Goal: Information Seeking & Learning: Learn about a topic

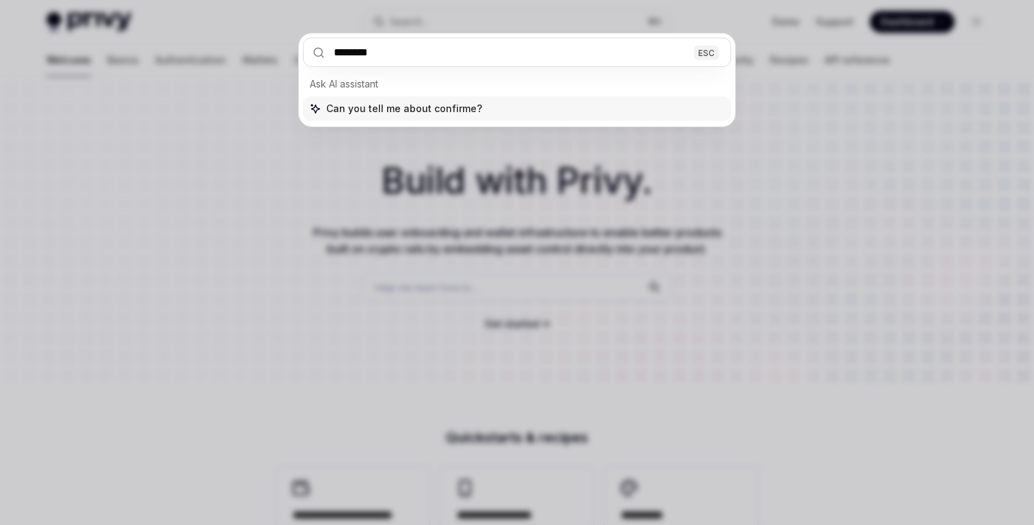
type input "*********"
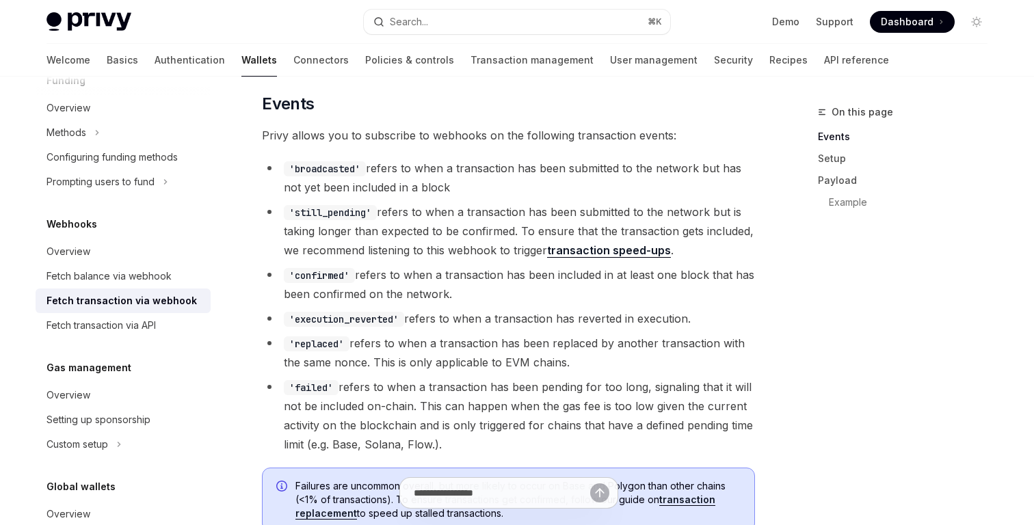
scroll to position [341, 0]
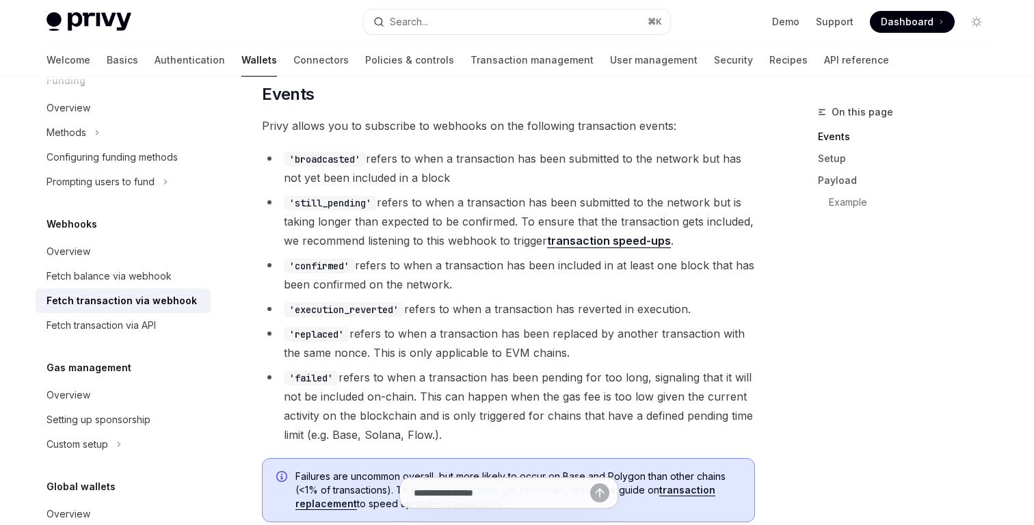
click at [434, 316] on li "'execution_reverted' refers to when a transaction has reverted in execution." at bounding box center [508, 309] width 493 height 19
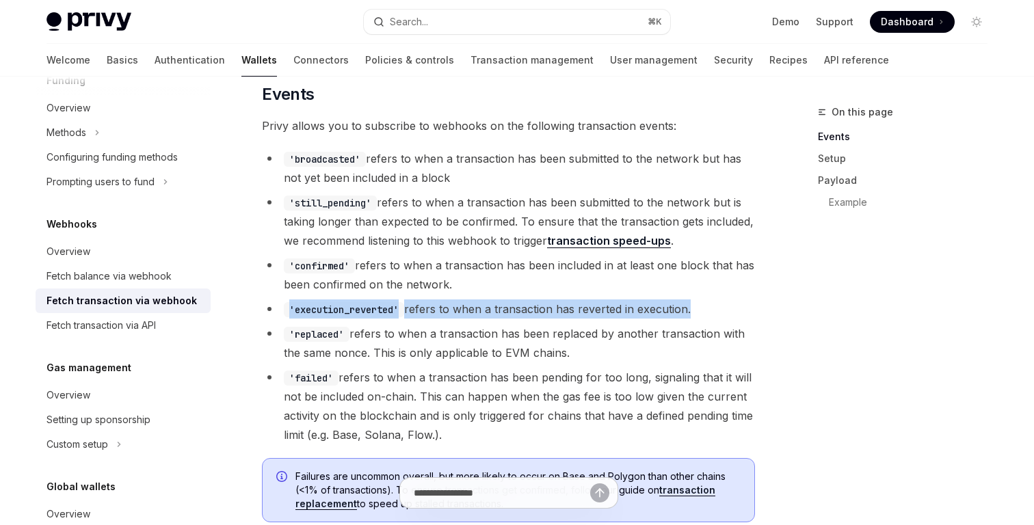
click at [434, 316] on li "'execution_reverted' refers to when a transaction has reverted in execution." at bounding box center [508, 309] width 493 height 19
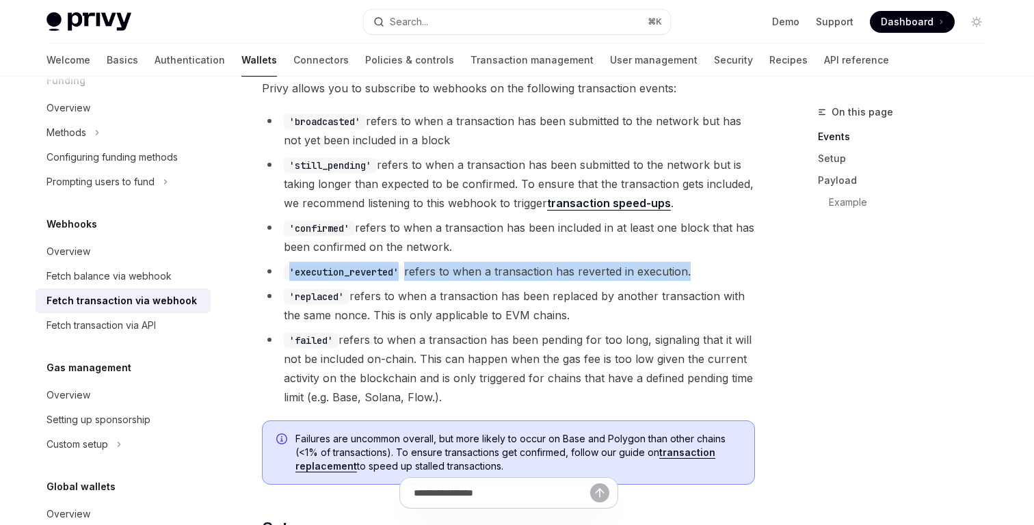
scroll to position [377, 0]
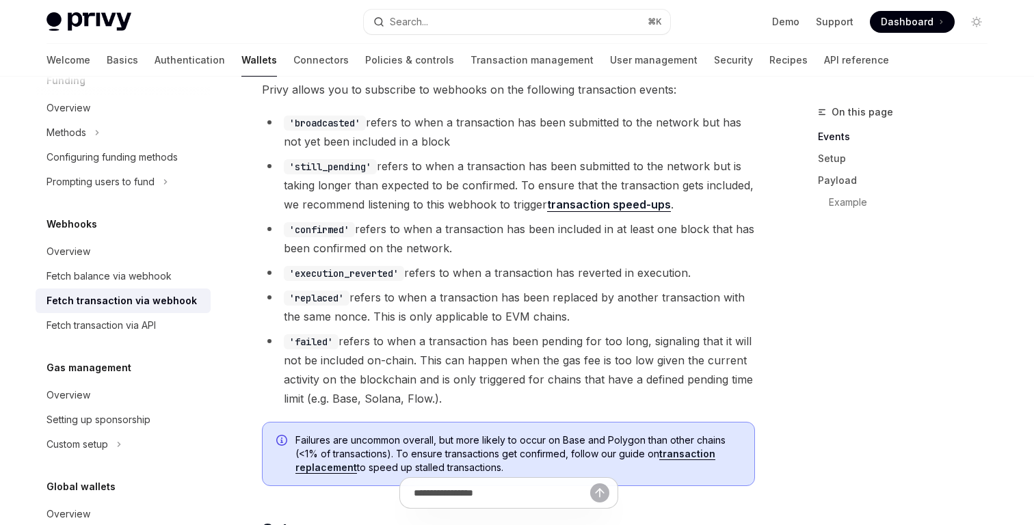
click at [434, 316] on li "'replaced' refers to when a transaction has been replaced by another transactio…" at bounding box center [508, 307] width 493 height 38
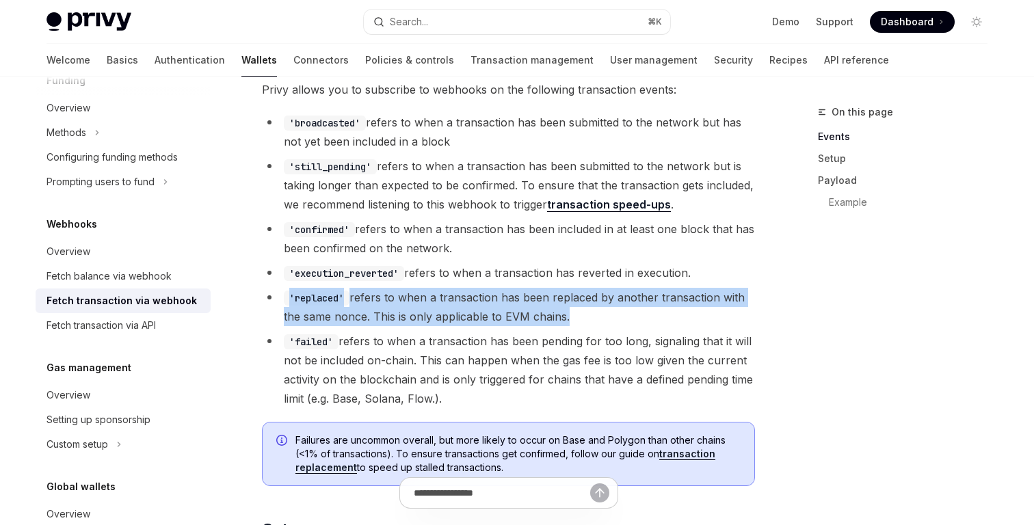
click at [434, 316] on li "'replaced' refers to when a transaction has been replaced by another transactio…" at bounding box center [508, 307] width 493 height 38
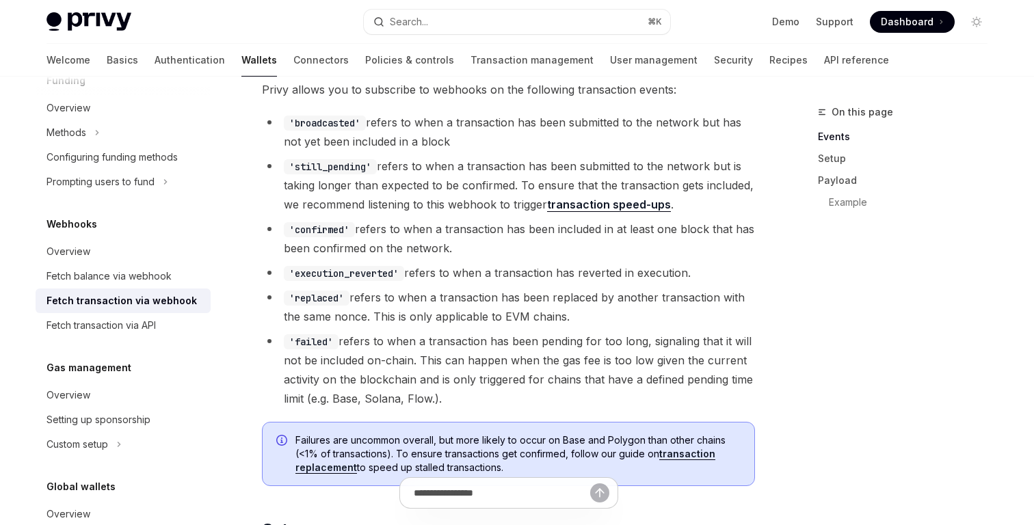
click at [455, 446] on span "Failures are uncommon overall, but more likely to occur on Base and Polygon tha…" at bounding box center [517, 454] width 445 height 41
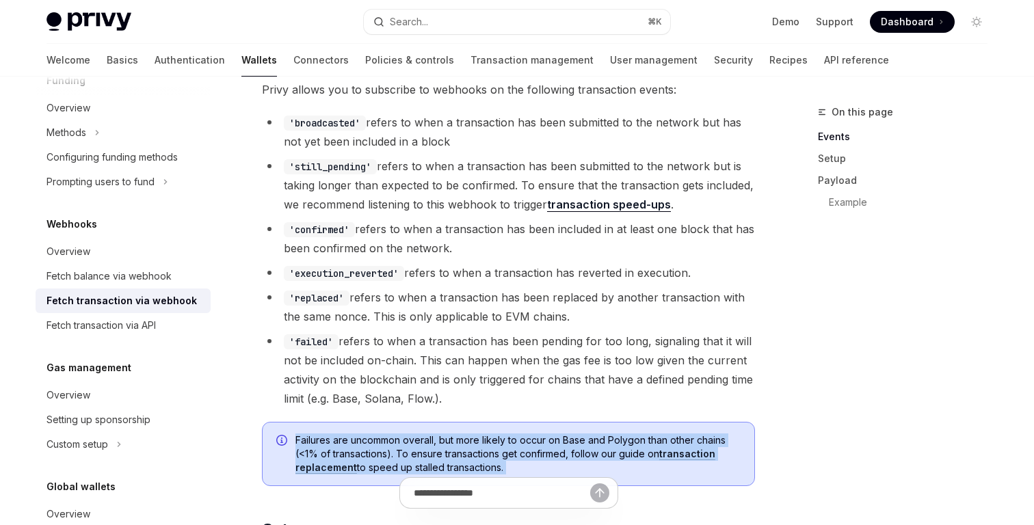
click at [455, 446] on span "Failures are uncommon overall, but more likely to occur on Base and Polygon tha…" at bounding box center [517, 454] width 445 height 41
click at [505, 453] on span "Failures are uncommon overall, but more likely to occur on Base and Polygon tha…" at bounding box center [517, 454] width 445 height 41
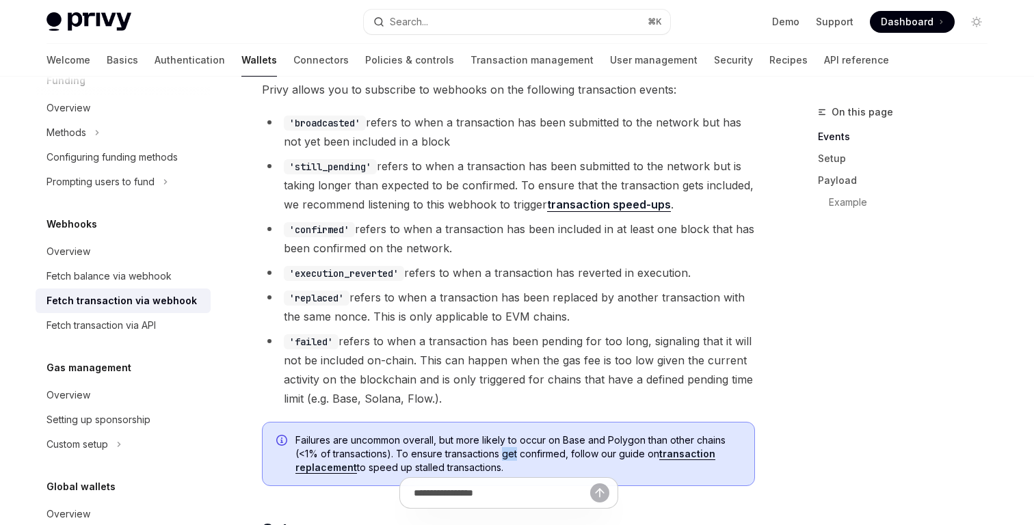
click at [505, 453] on span "Failures are uncommon overall, but more likely to occur on Base and Polygon tha…" at bounding box center [517, 454] width 445 height 41
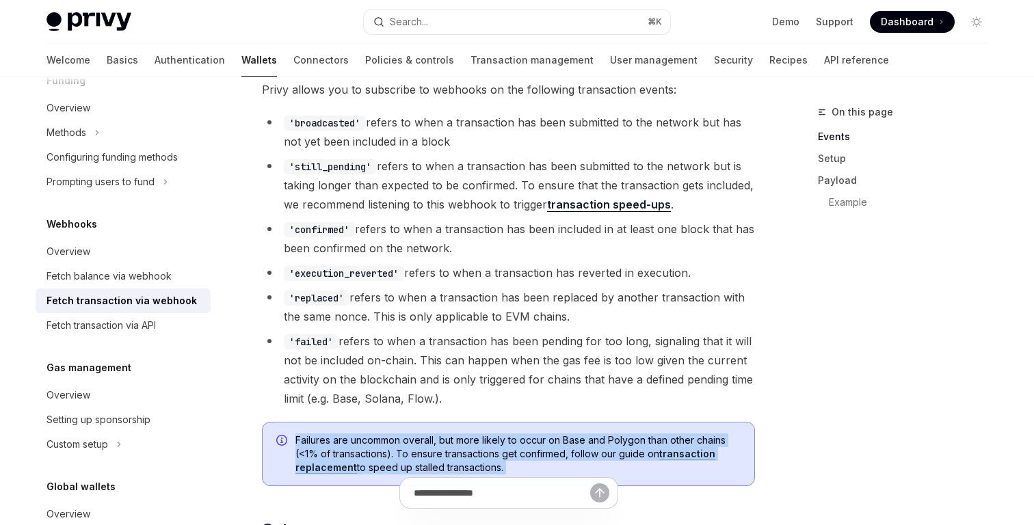
click at [505, 453] on span "Failures are uncommon overall, but more likely to occur on Base and Polygon tha…" at bounding box center [517, 454] width 445 height 41
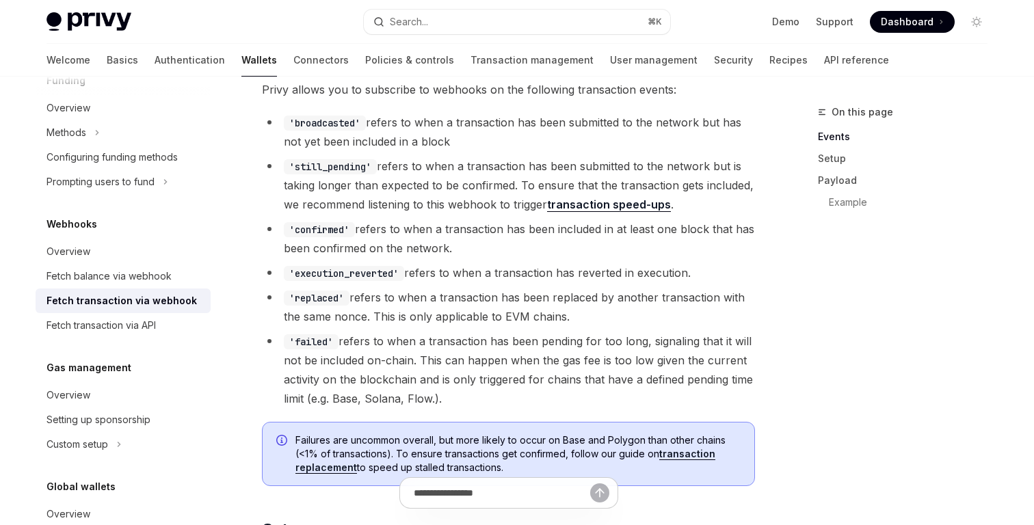
click at [529, 246] on li "'confirmed' refers to when a transaction has been included in at least one bloc…" at bounding box center [508, 239] width 493 height 38
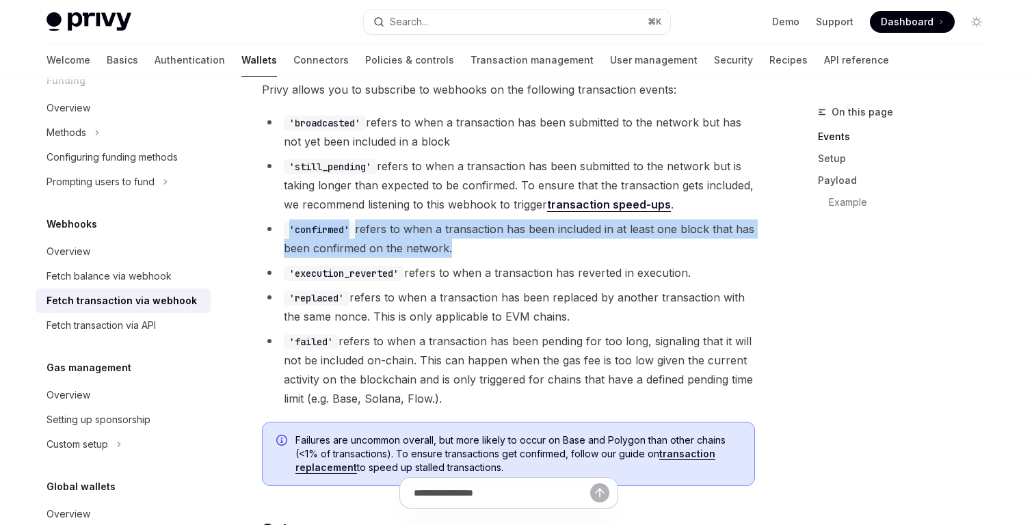
click at [529, 246] on li "'confirmed' refers to when a transaction has been included in at least one bloc…" at bounding box center [508, 239] width 493 height 38
click at [679, 458] on link "transaction replacement" at bounding box center [505, 461] width 420 height 26
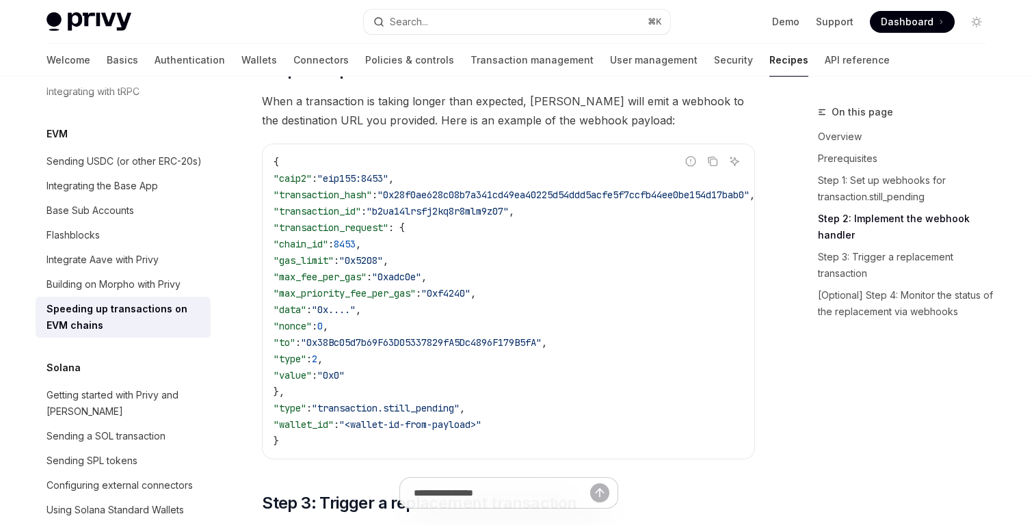
scroll to position [779, 0]
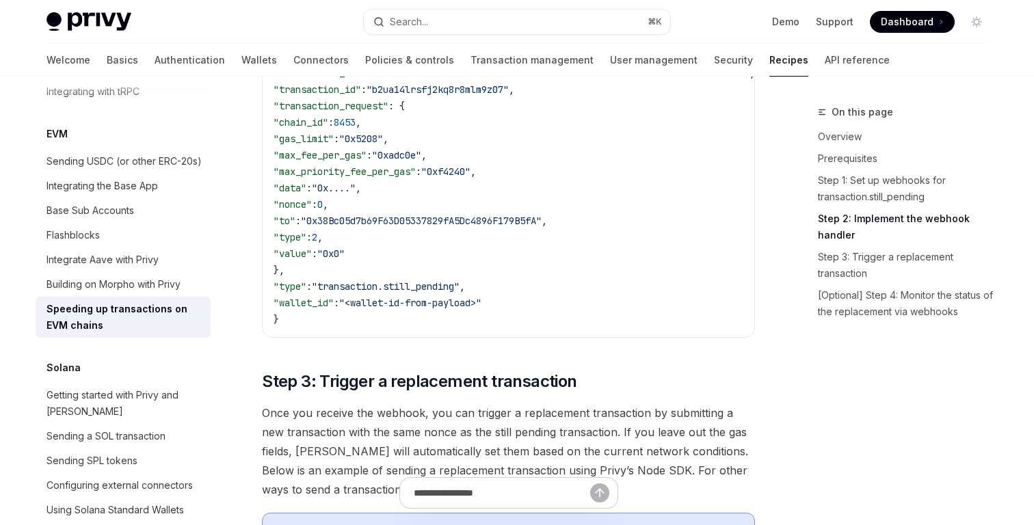
type textarea "*"
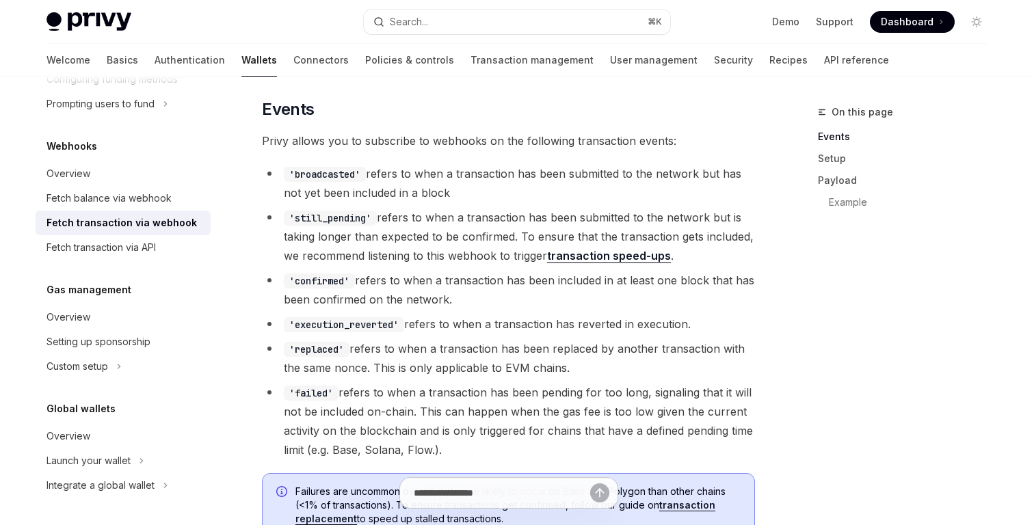
scroll to position [320, 0]
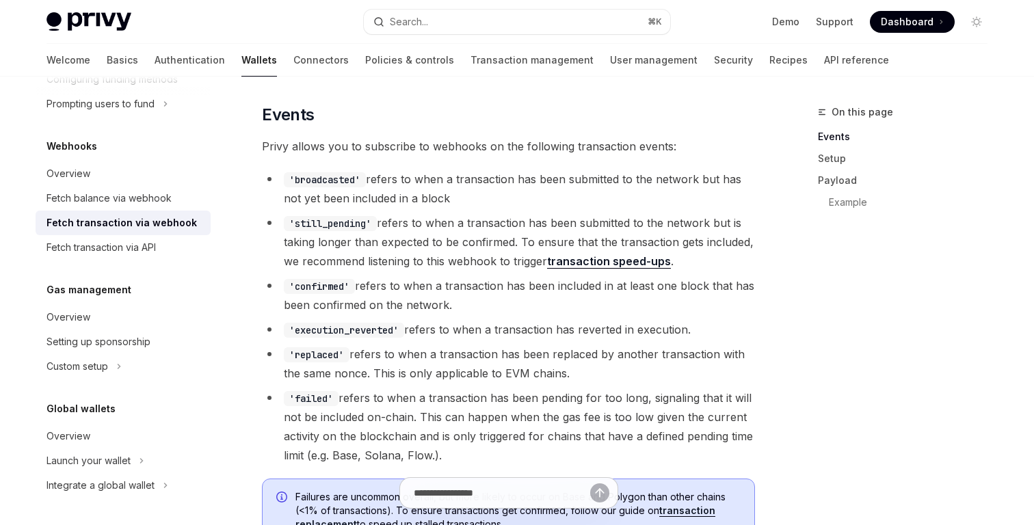
click at [350, 345] on li "'replaced' refers to when a transaction has been replaced by another transactio…" at bounding box center [508, 364] width 493 height 38
click at [329, 302] on li "'confirmed' refers to when a transaction has been included in at least one bloc…" at bounding box center [508, 295] width 493 height 38
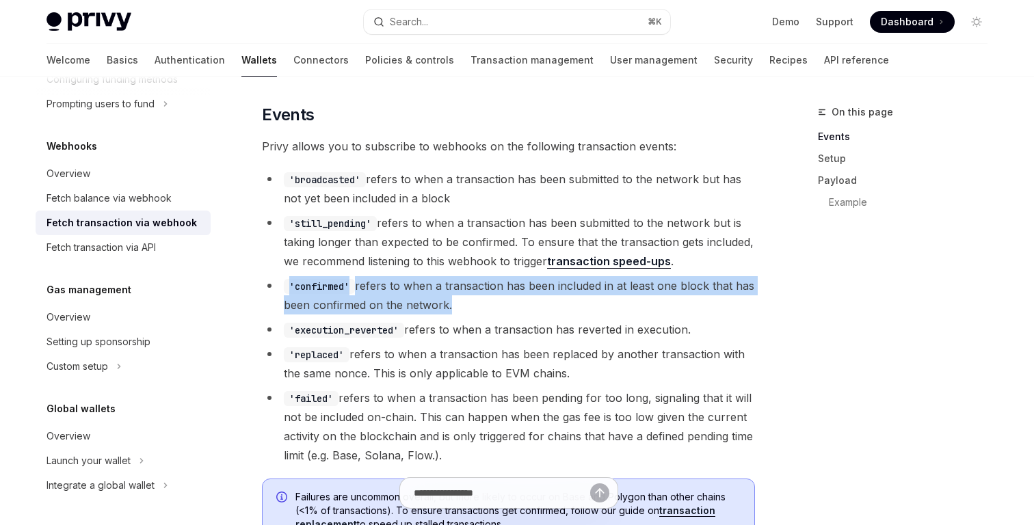
click at [329, 302] on li "'confirmed' refers to when a transaction has been included in at least one bloc…" at bounding box center [508, 295] width 493 height 38
click at [414, 302] on li "'confirmed' refers to when a transaction has been included in at least one bloc…" at bounding box center [508, 295] width 493 height 38
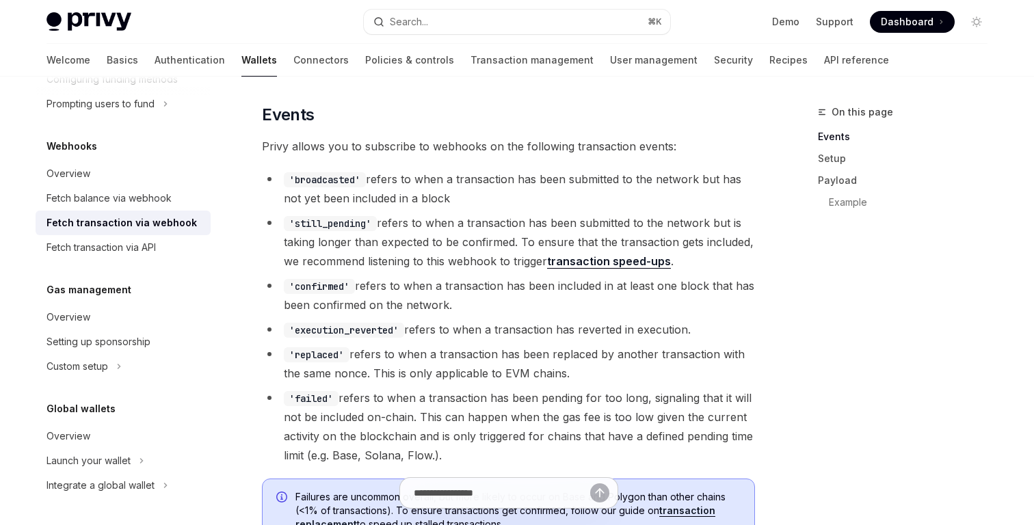
click at [414, 302] on li "'confirmed' refers to when a transaction has been included in at least one bloc…" at bounding box center [508, 295] width 493 height 38
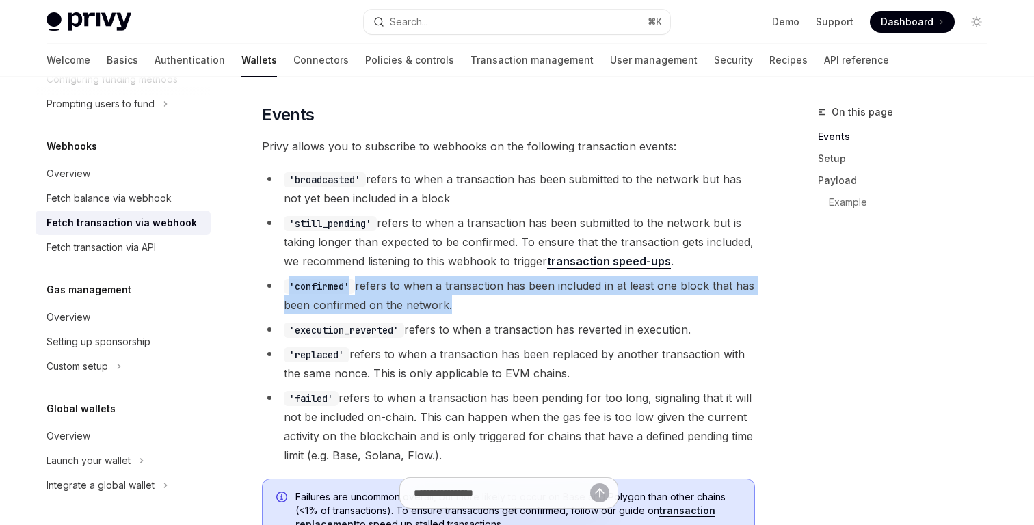
click at [414, 302] on li "'confirmed' refers to when a transaction has been included in at least one bloc…" at bounding box center [508, 295] width 493 height 38
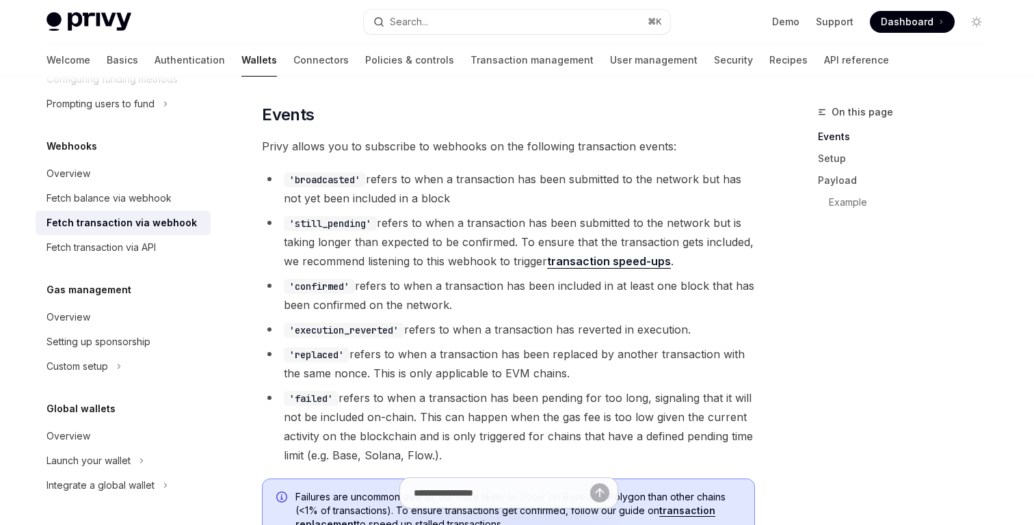
click at [376, 237] on li "'still_pending' refers to when a transaction has been submitted to the network …" at bounding box center [508, 241] width 493 height 57
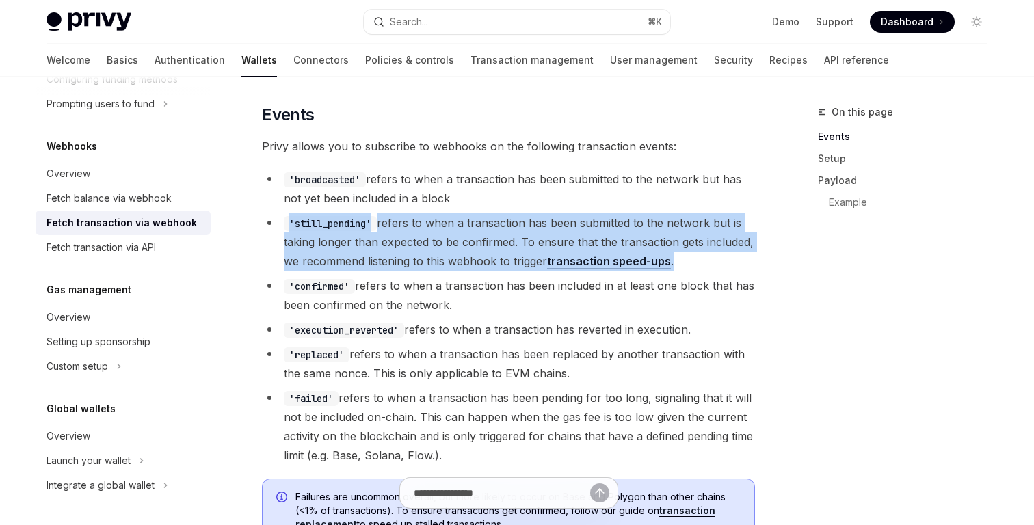
click at [376, 263] on li "'still_pending' refers to when a transaction has been submitted to the network …" at bounding box center [508, 241] width 493 height 57
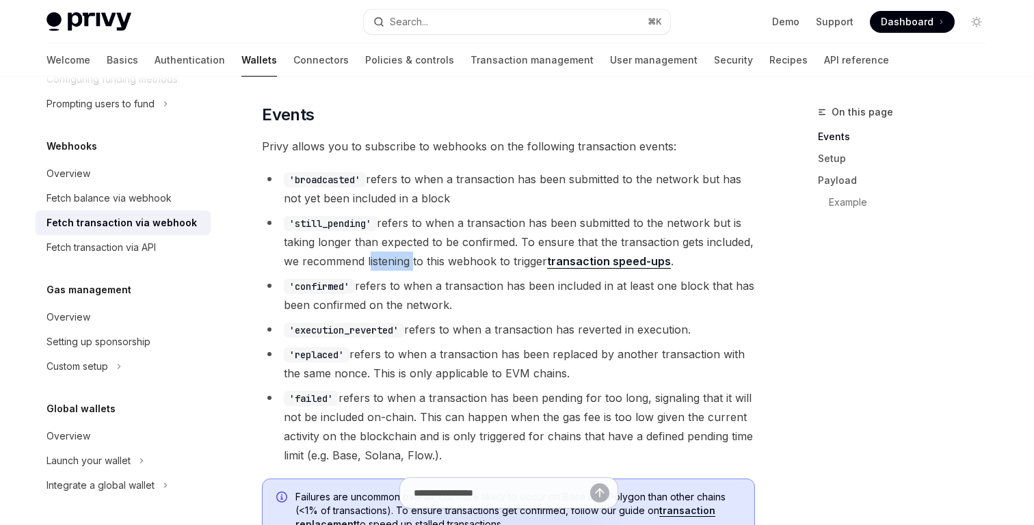
click at [376, 263] on li "'still_pending' refers to when a transaction has been submitted to the network …" at bounding box center [508, 241] width 493 height 57
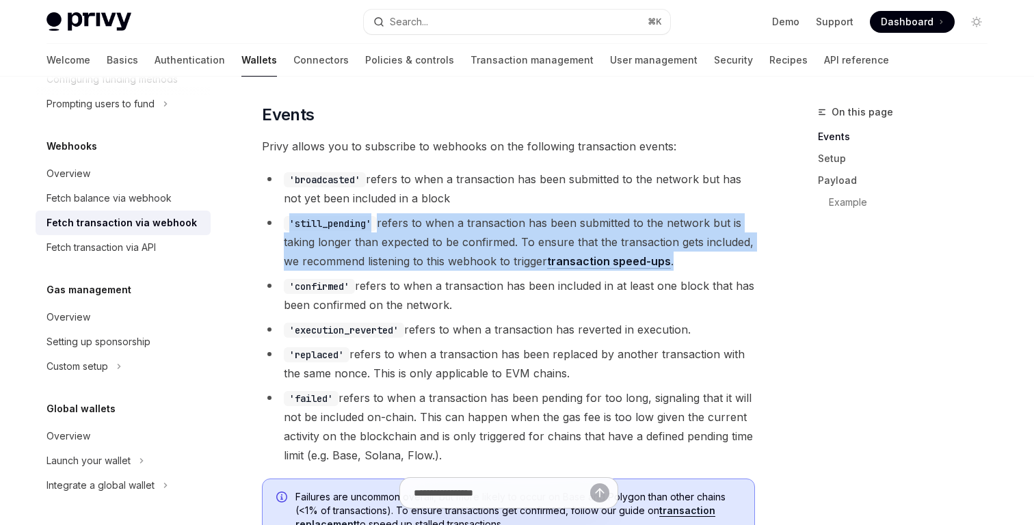
click at [376, 263] on li "'still_pending' refers to when a transaction has been submitted to the network …" at bounding box center [508, 241] width 493 height 57
click at [339, 227] on code "'still_pending'" at bounding box center [330, 223] width 93 height 15
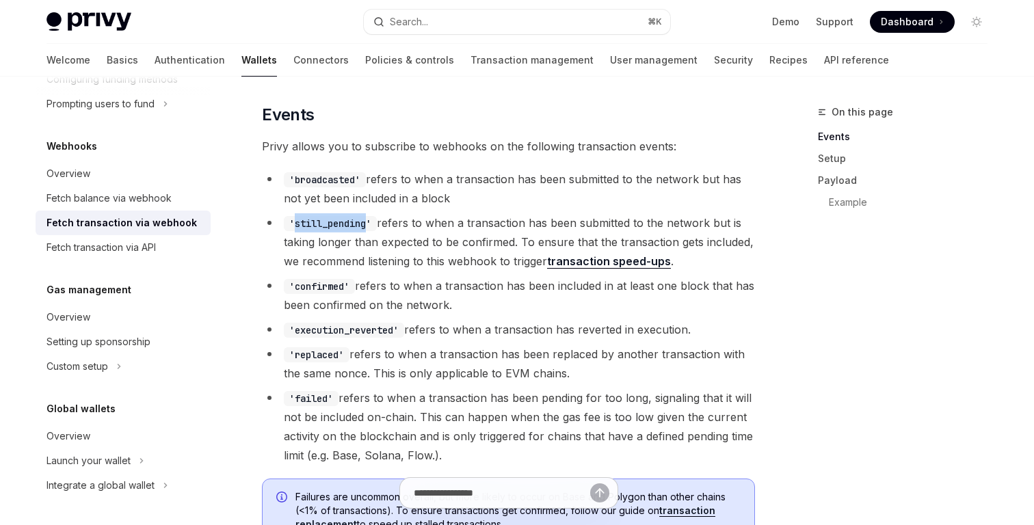
click at [339, 227] on code "'still_pending'" at bounding box center [330, 223] width 93 height 15
copy code "still_pending"
click at [502, 256] on li "'still_pending' refers to when a transaction has been submitted to the network …" at bounding box center [508, 241] width 493 height 57
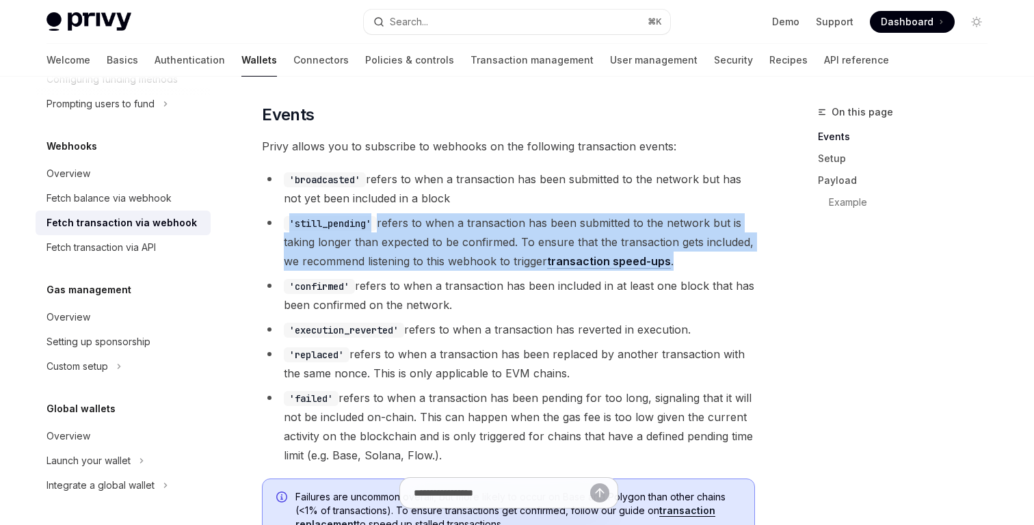
click at [502, 256] on li "'still_pending' refers to when a transaction has been submitted to the network …" at bounding box center [508, 241] width 493 height 57
click at [492, 251] on li "'still_pending' refers to when a transaction has been submitted to the network …" at bounding box center [508, 241] width 493 height 57
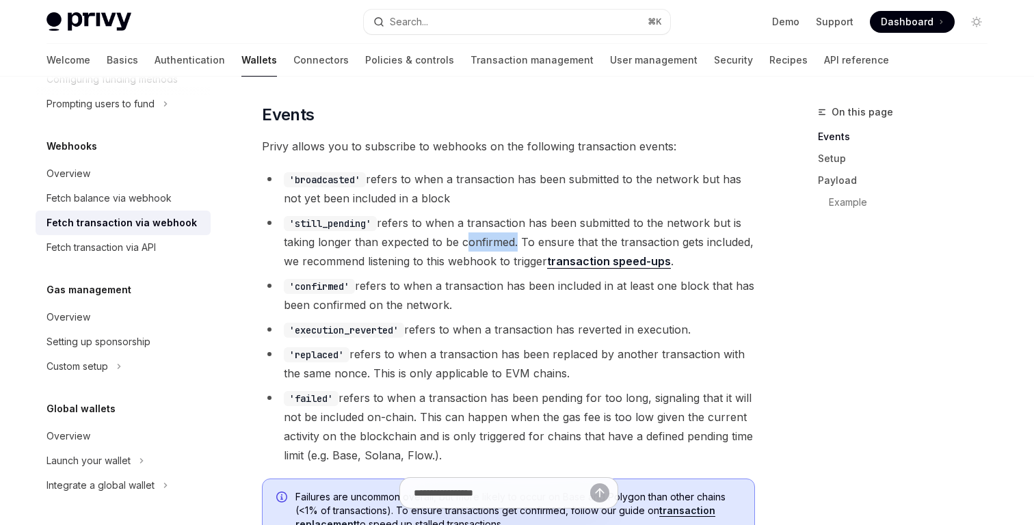
click at [492, 251] on li "'still_pending' refers to when a transaction has been submitted to the network …" at bounding box center [508, 241] width 493 height 57
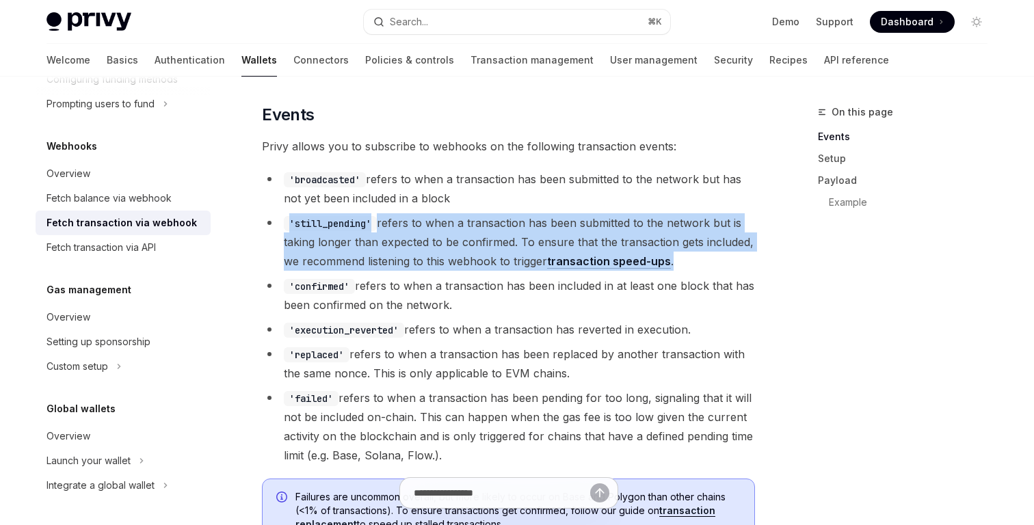
click at [492, 251] on li "'still_pending' refers to when a transaction has been submitted to the network …" at bounding box center [508, 241] width 493 height 57
click at [464, 245] on li "'still_pending' refers to when a transaction has been submitted to the network …" at bounding box center [508, 241] width 493 height 57
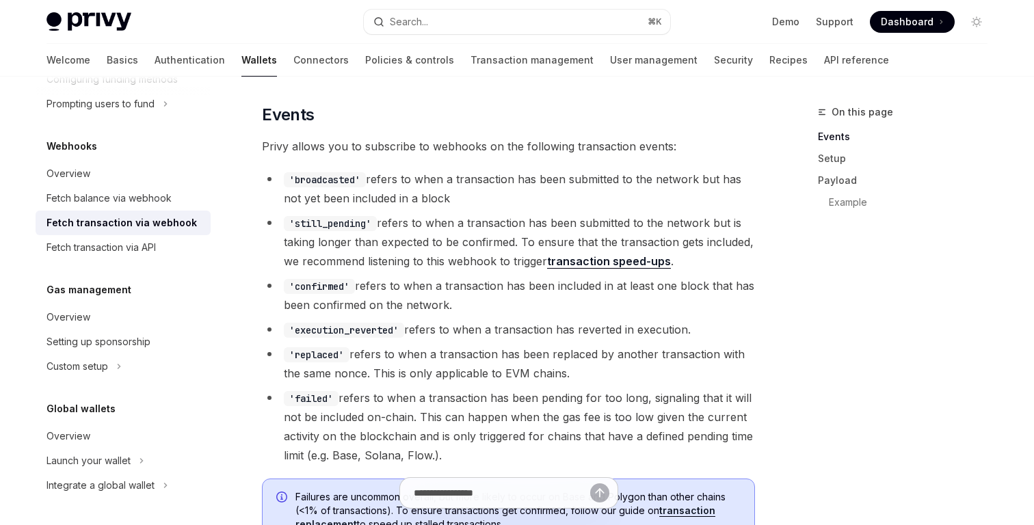
click at [464, 245] on li "'still_pending' refers to when a transaction has been submitted to the network …" at bounding box center [508, 241] width 493 height 57
click at [492, 355] on li "'replaced' refers to when a transaction has been replaced by another transactio…" at bounding box center [508, 364] width 493 height 38
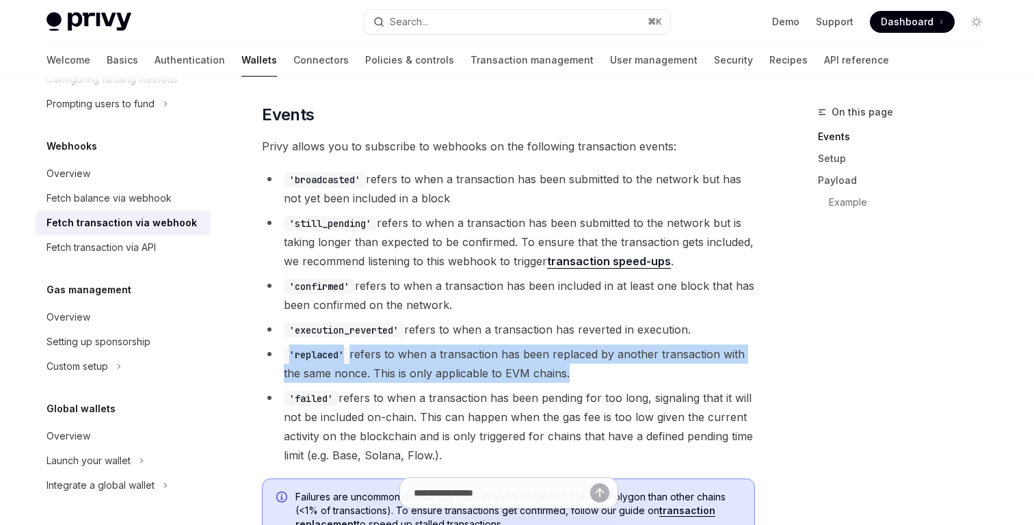
click at [526, 369] on li "'replaced' refers to when a transaction has been replaced by another transactio…" at bounding box center [508, 364] width 493 height 38
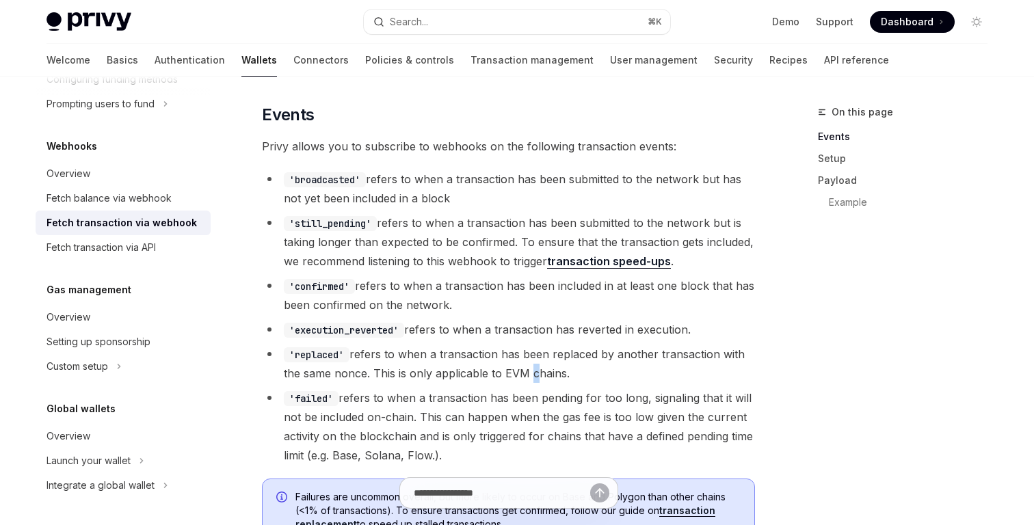
click at [526, 369] on li "'replaced' refers to when a transaction has been replaced by another transactio…" at bounding box center [508, 364] width 493 height 38
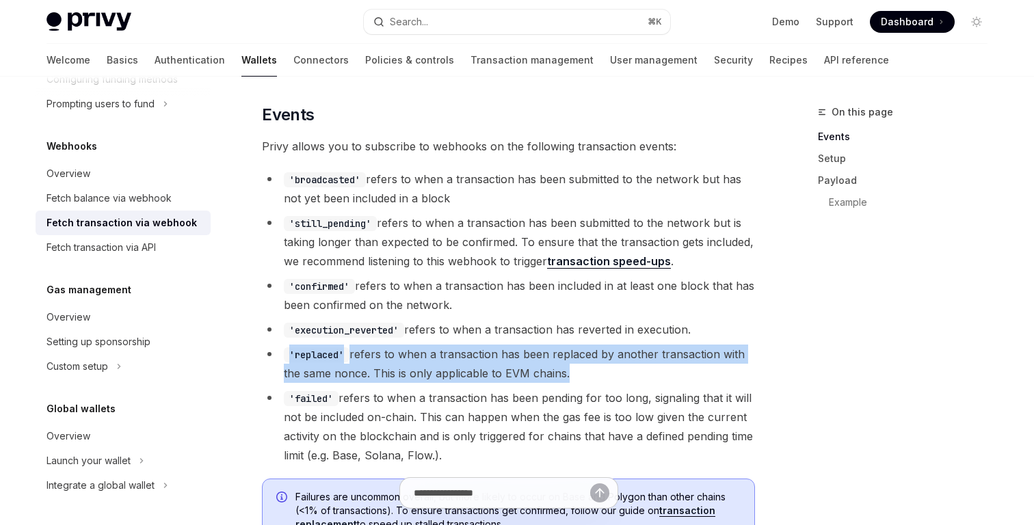
click at [526, 369] on li "'replaced' refers to when a transaction has been replaced by another transactio…" at bounding box center [508, 364] width 493 height 38
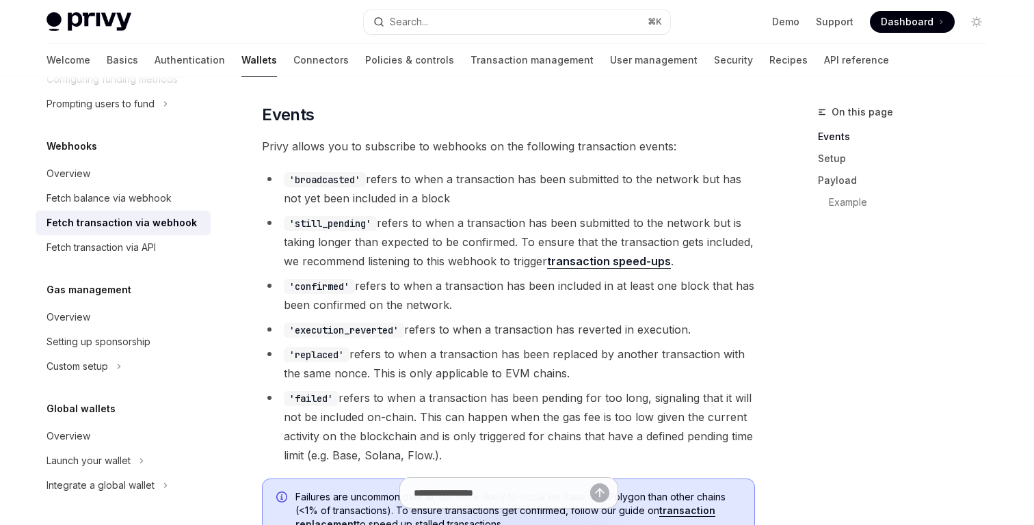
click at [560, 347] on li "'replaced' refers to when a transaction has been replaced by another transactio…" at bounding box center [508, 364] width 493 height 38
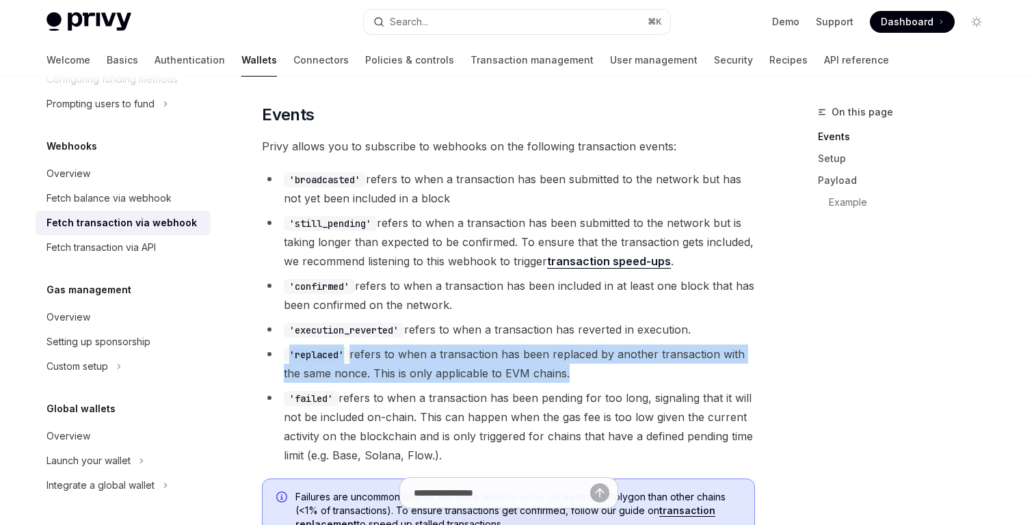
click at [560, 347] on li "'replaced' refers to when a transaction has been replaced by another transactio…" at bounding box center [508, 364] width 493 height 38
click at [460, 321] on li "'execution_reverted' refers to when a transaction has reverted in execution." at bounding box center [508, 329] width 493 height 19
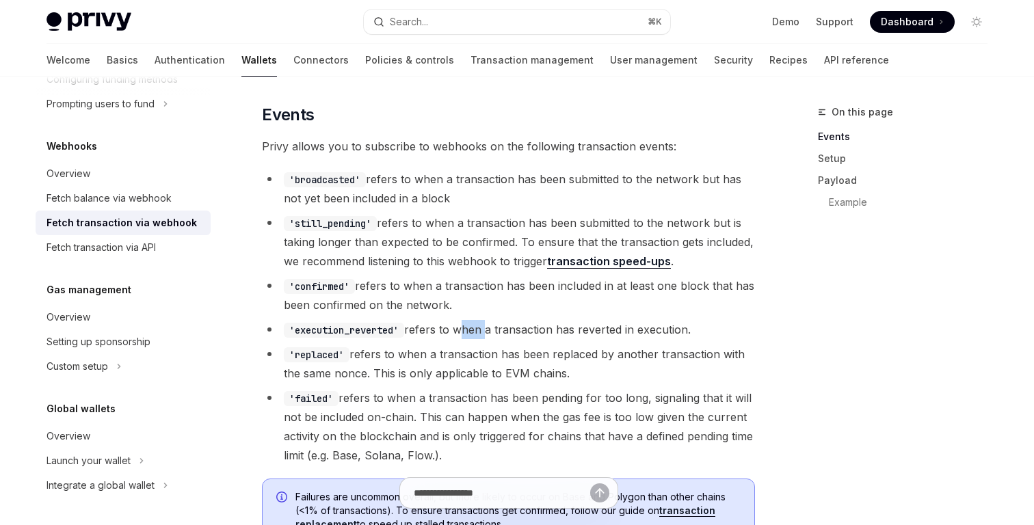
click at [460, 321] on li "'execution_reverted' refers to when a transaction has reverted in execution." at bounding box center [508, 329] width 493 height 19
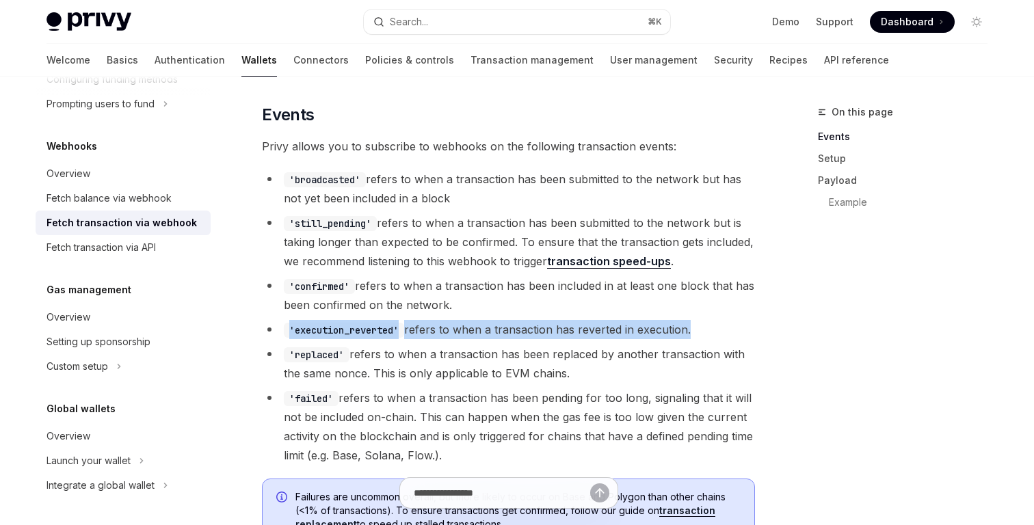
click at [460, 321] on li "'execution_reverted' refers to when a transaction has reverted in execution." at bounding box center [508, 329] width 493 height 19
click at [374, 324] on code "'execution_reverted'" at bounding box center [344, 330] width 120 height 15
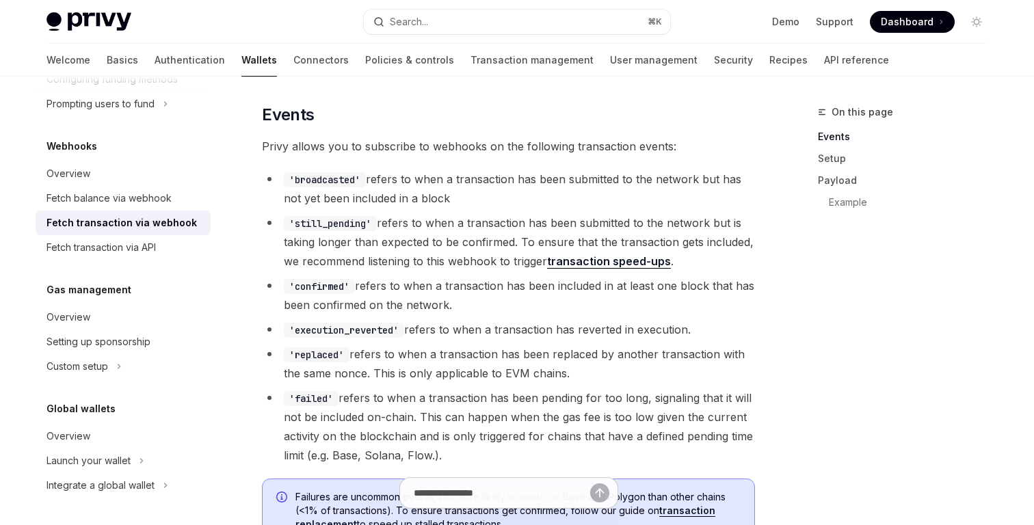
click at [374, 324] on code "'execution_reverted'" at bounding box center [344, 330] width 120 height 15
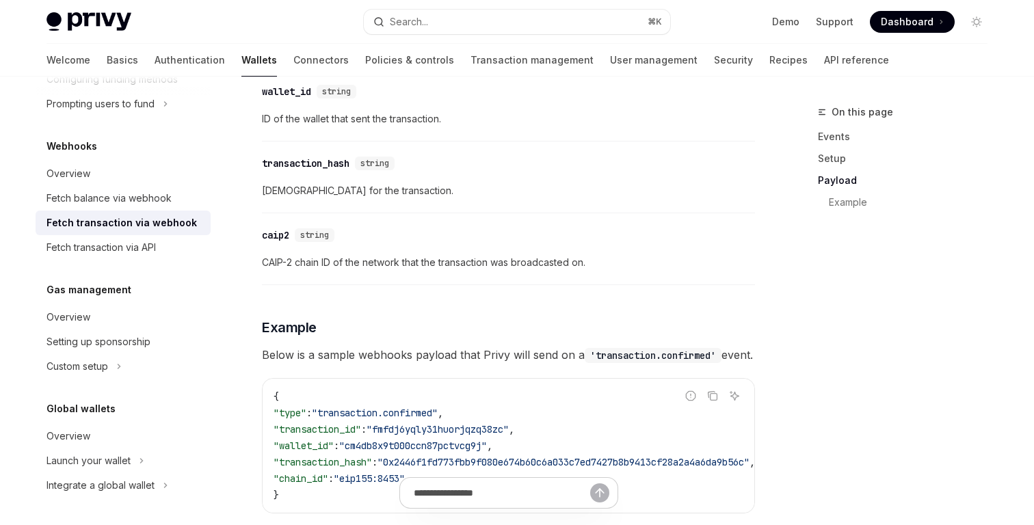
scroll to position [1509, 0]
